Goal: Find specific page/section: Find specific page/section

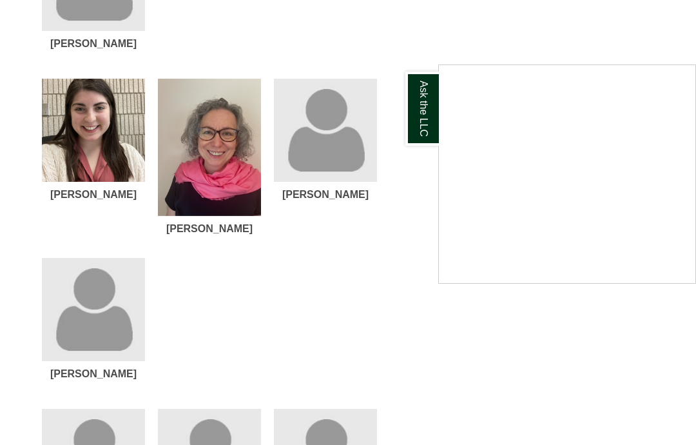
scroll to position [1685, 0]
click at [318, 189] on div "Ask the LLC" at bounding box center [348, 222] width 696 height 445
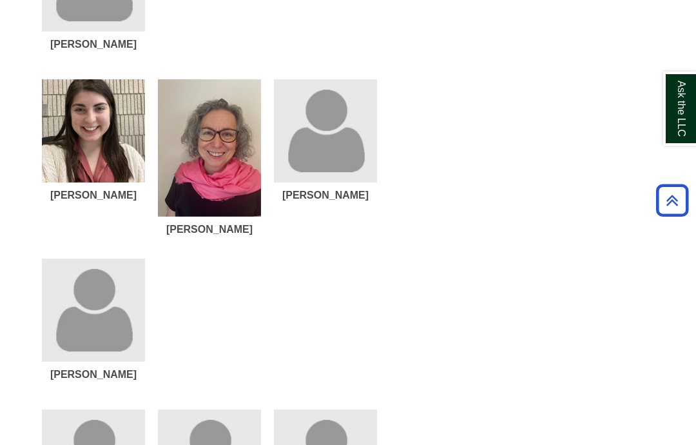
click at [326, 201] on div "[PERSON_NAME]" at bounding box center [325, 195] width 103 height 12
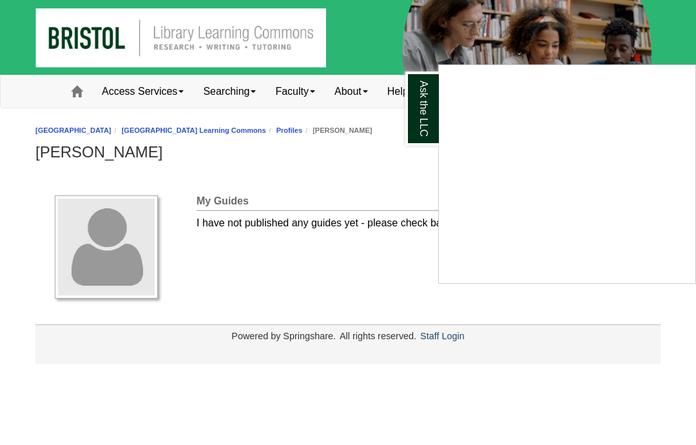
click at [239, 164] on div "Ask the LLC" at bounding box center [348, 222] width 696 height 445
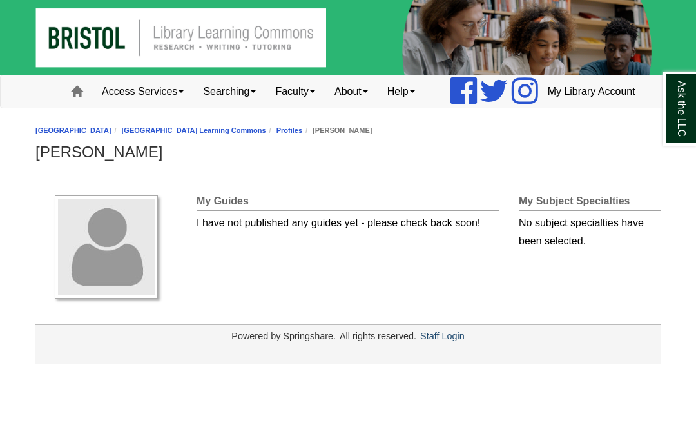
click at [266, 134] on link "[GEOGRAPHIC_DATA] Learning Commons" at bounding box center [194, 130] width 144 height 8
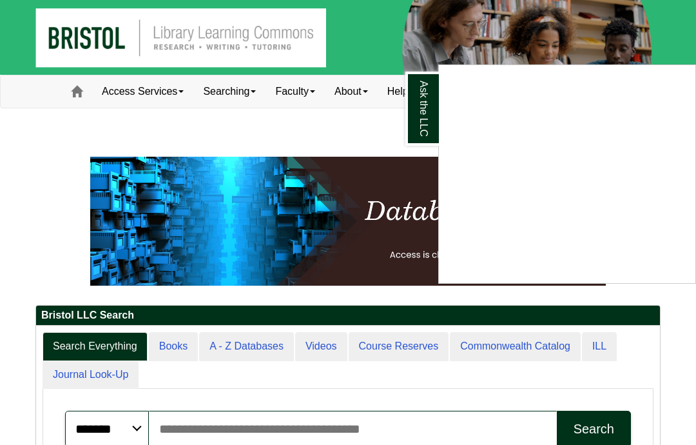
click at [329, 128] on div "Ask the LLC" at bounding box center [348, 222] width 696 height 445
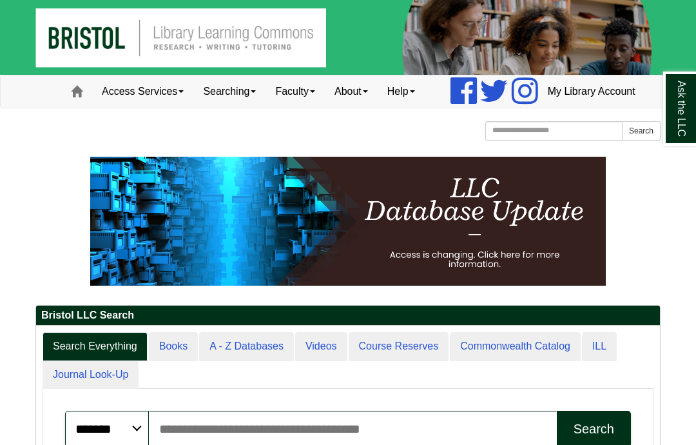
click at [328, 108] on link "About" at bounding box center [351, 91] width 53 height 32
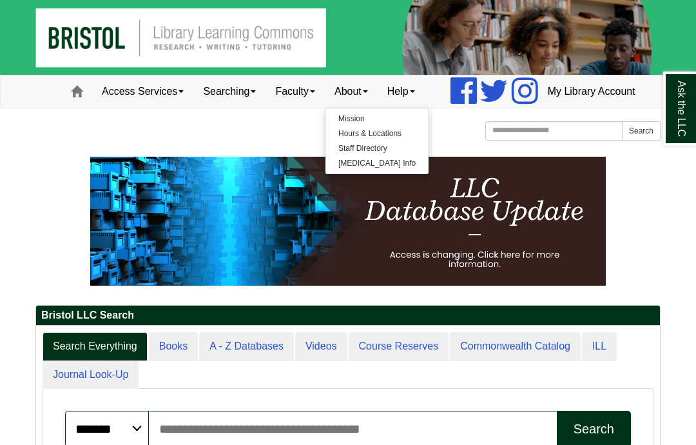
click at [326, 126] on link "Mission" at bounding box center [377, 119] width 103 height 15
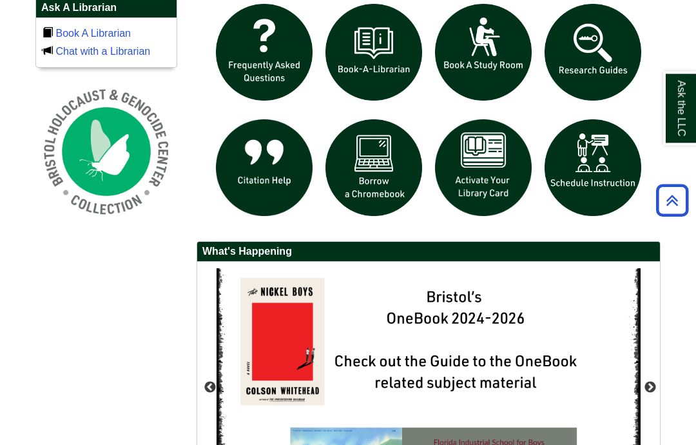
scroll to position [907, 0]
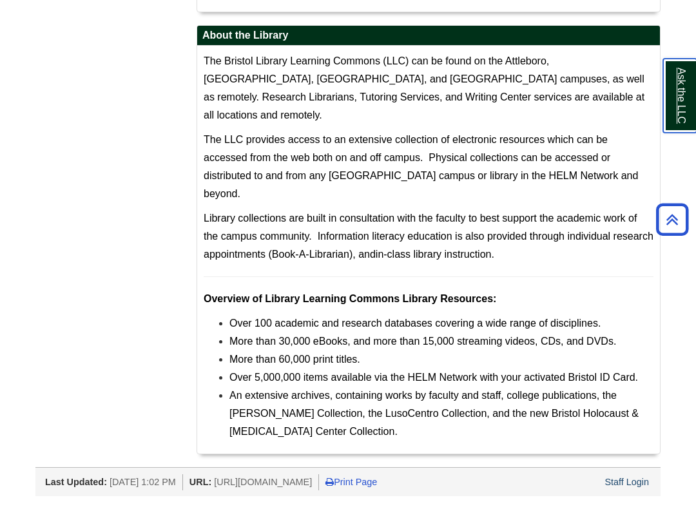
scroll to position [440, 0]
